Goal: Navigation & Orientation: Find specific page/section

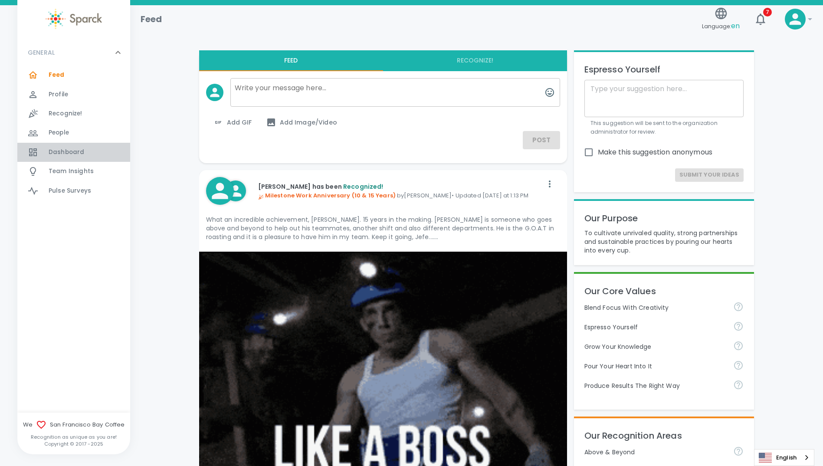
click at [58, 151] on span "Dashboard" at bounding box center [67, 152] width 36 height 9
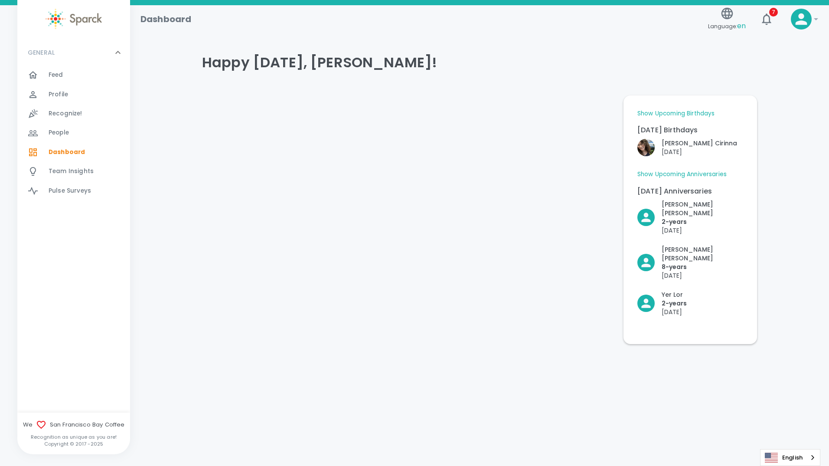
click at [55, 81] on span "Feed 0" at bounding box center [56, 75] width 15 height 12
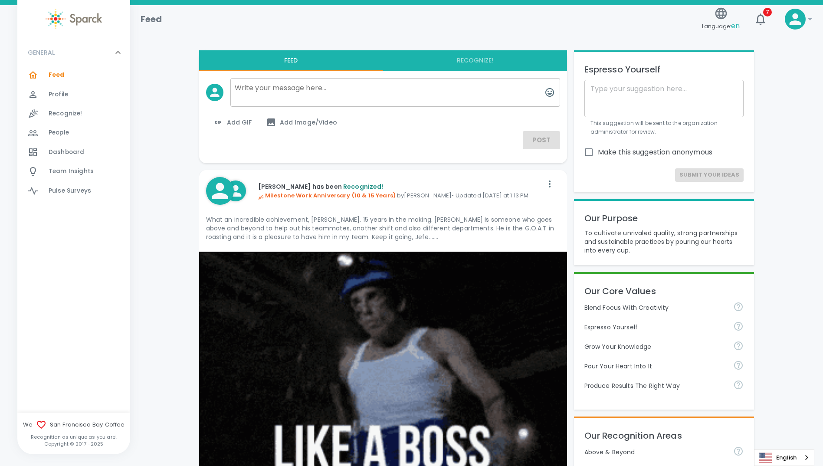
click at [52, 131] on span "People" at bounding box center [59, 132] width 20 height 9
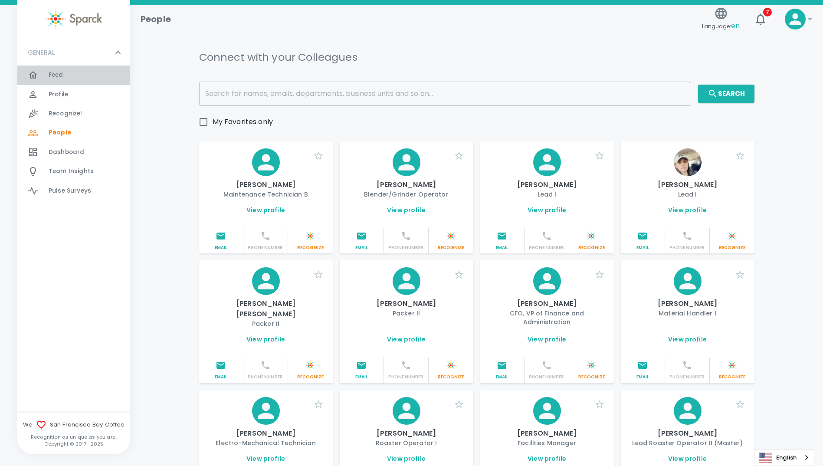
click at [55, 73] on span "Feed" at bounding box center [56, 75] width 15 height 9
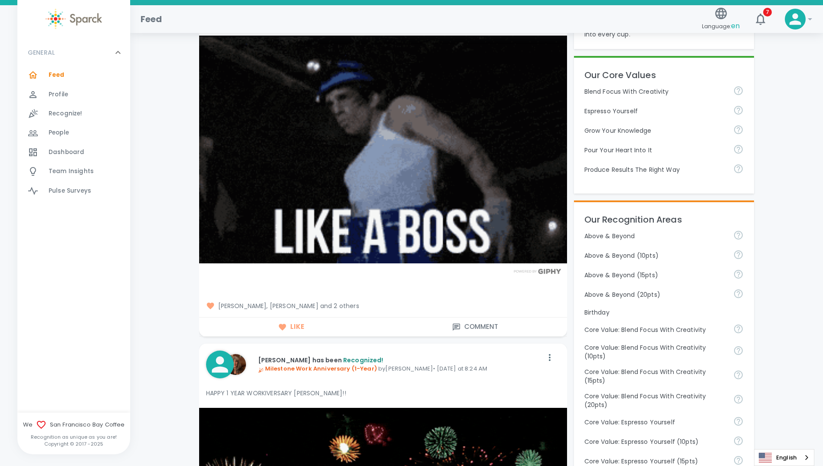
scroll to position [43, 0]
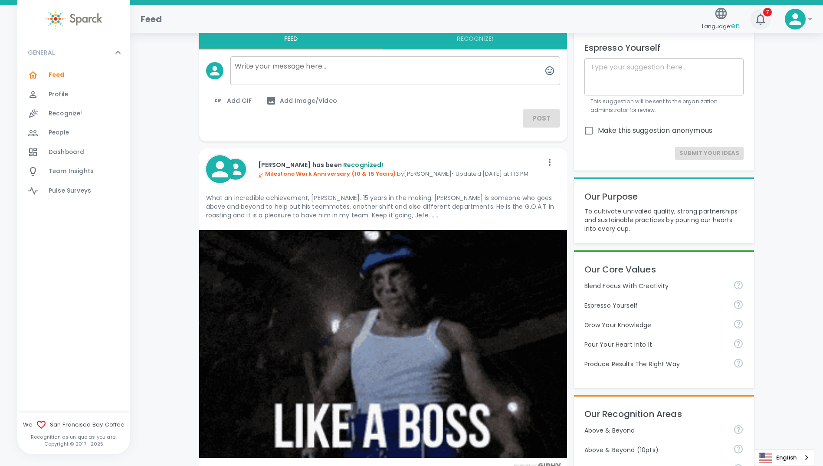
scroll to position [0, 0]
